Goal: Task Accomplishment & Management: Manage account settings

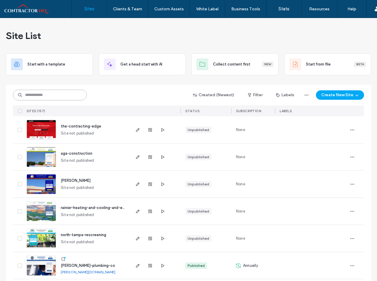
click at [73, 96] on input at bounding box center [50, 95] width 74 height 11
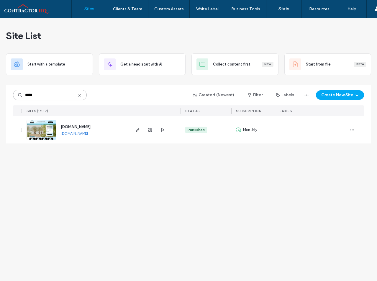
type input "*****"
click at [89, 126] on span "[DOMAIN_NAME]" at bounding box center [76, 127] width 30 height 4
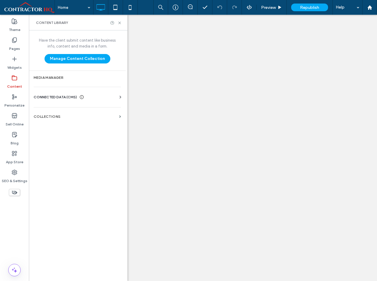
click at [68, 95] on span "CONNECTED DATA (CMS)" at bounding box center [55, 97] width 43 height 6
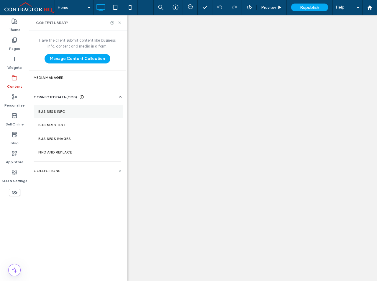
click at [60, 109] on label "Business Info" at bounding box center [78, 111] width 80 height 4
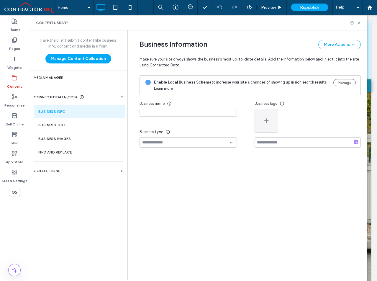
type input "**********"
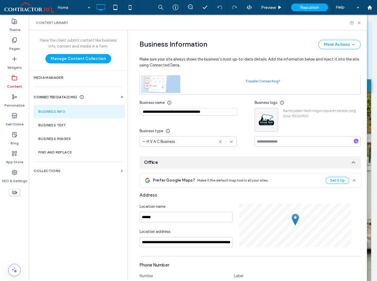
scroll to position [203, 0]
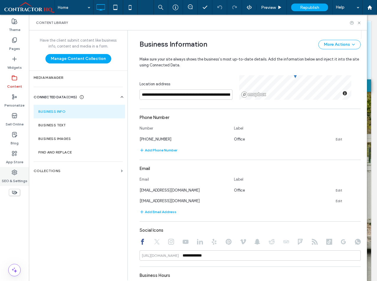
click at [10, 173] on div "SEO & Settings" at bounding box center [14, 176] width 29 height 19
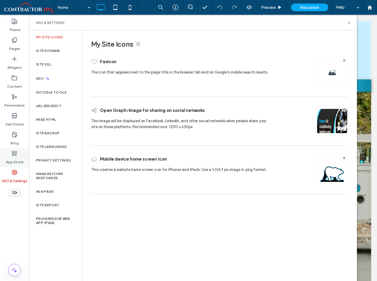
click at [14, 163] on label "App Store" at bounding box center [14, 160] width 17 height 8
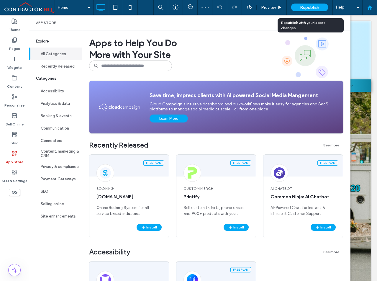
scroll to position [0, 0]
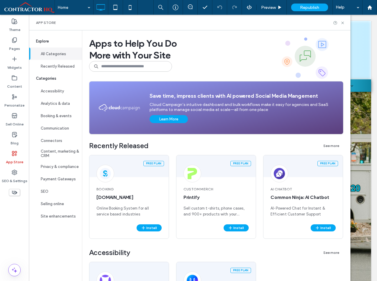
click at [349, 25] on div "App Store" at bounding box center [190, 23] width 322 height 16
click at [345, 23] on icon at bounding box center [343, 23] width 4 height 4
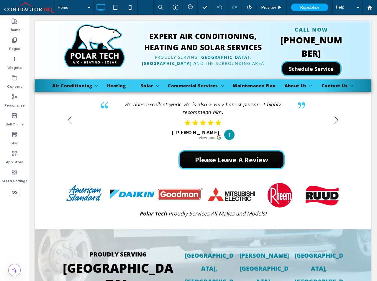
scroll to position [974, 0]
